Goal: Check status: Check status

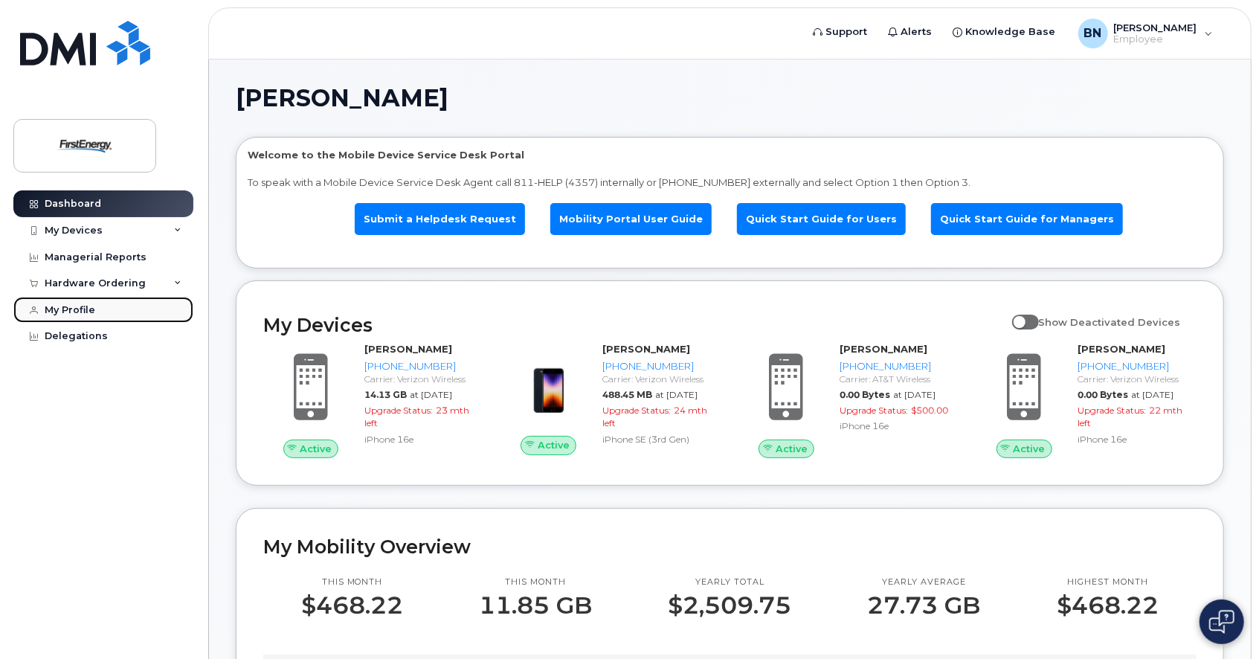
click at [85, 306] on div "My Profile" at bounding box center [70, 310] width 51 height 12
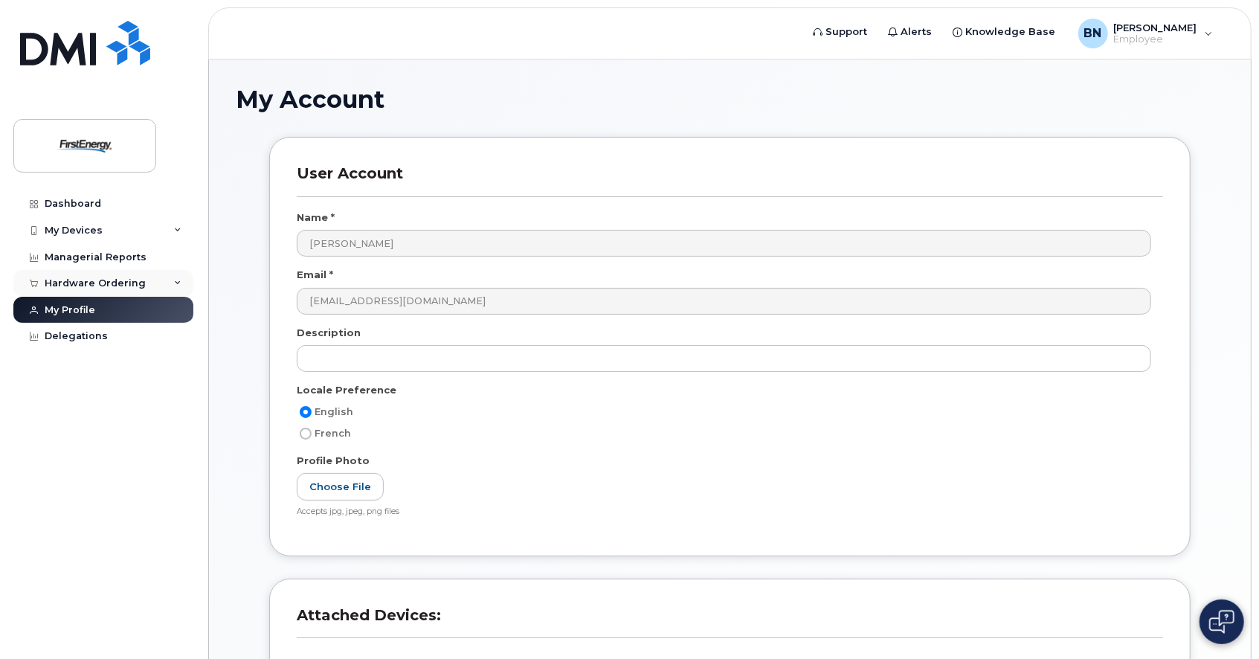
click at [89, 287] on div "Hardware Ordering" at bounding box center [95, 283] width 101 height 12
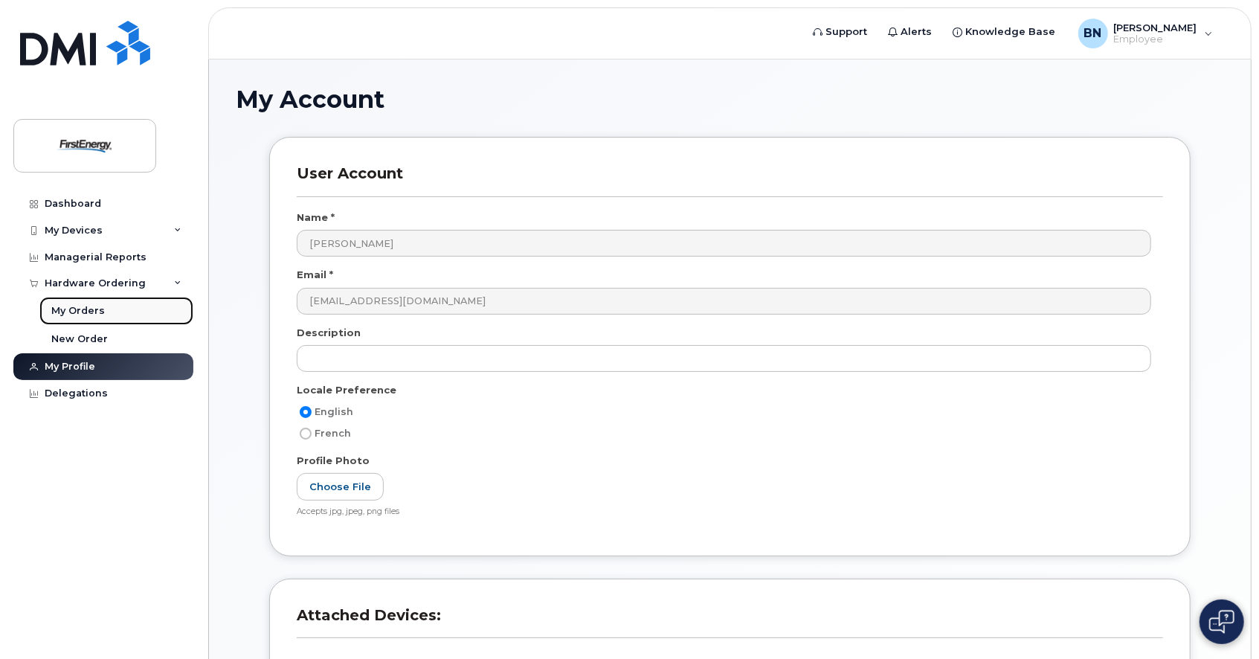
click at [88, 305] on div "My Orders" at bounding box center [78, 310] width 54 height 13
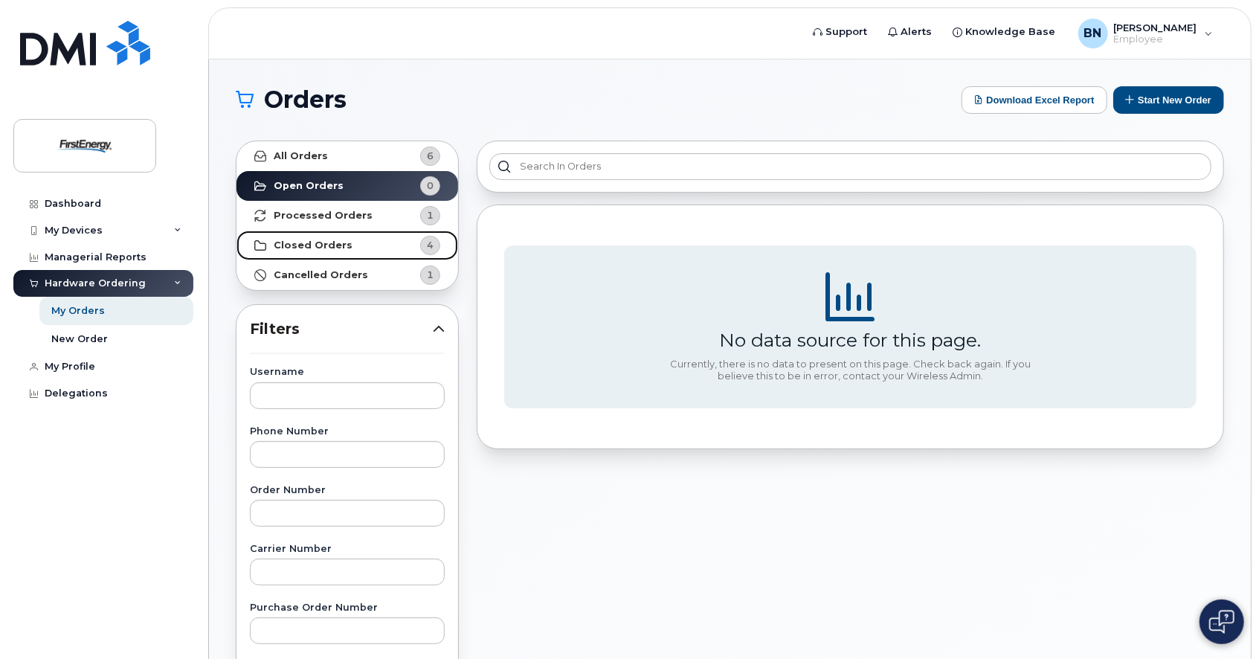
click at [387, 240] on link "Closed Orders 4" at bounding box center [347, 245] width 222 height 30
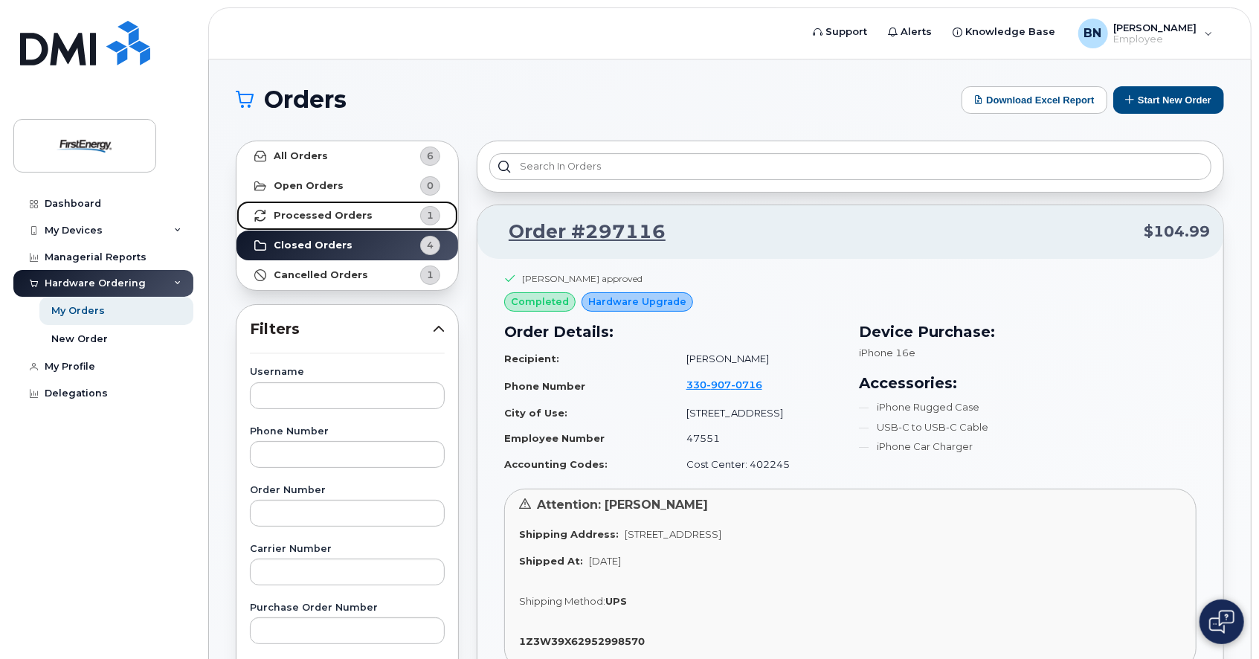
click at [395, 222] on link "Processed Orders 1" at bounding box center [347, 216] width 222 height 30
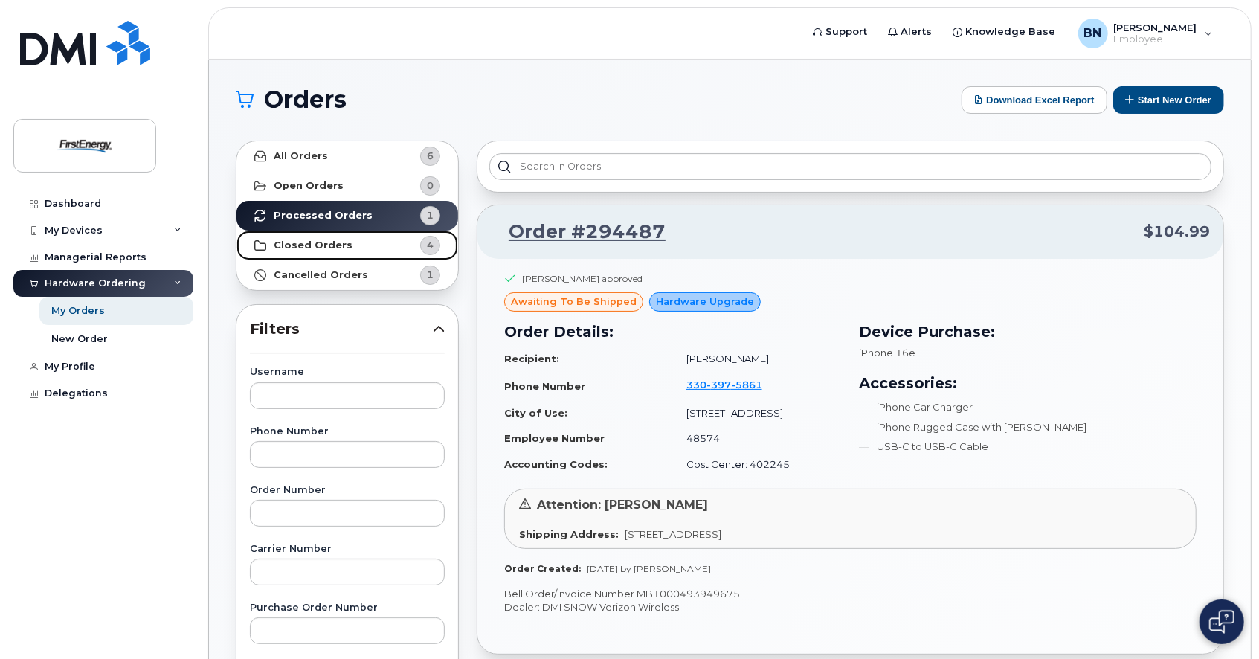
click at [384, 245] on link "Closed Orders 4" at bounding box center [347, 245] width 222 height 30
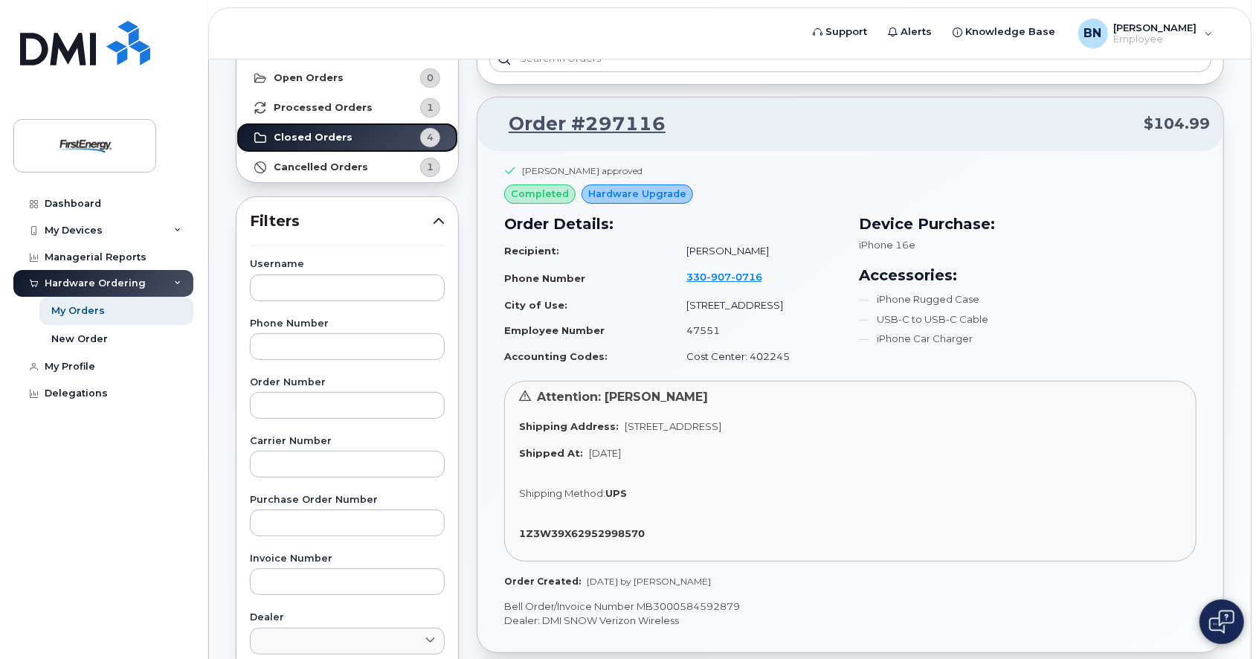
scroll to position [98, 0]
